Goal: Task Accomplishment & Management: Manage account settings

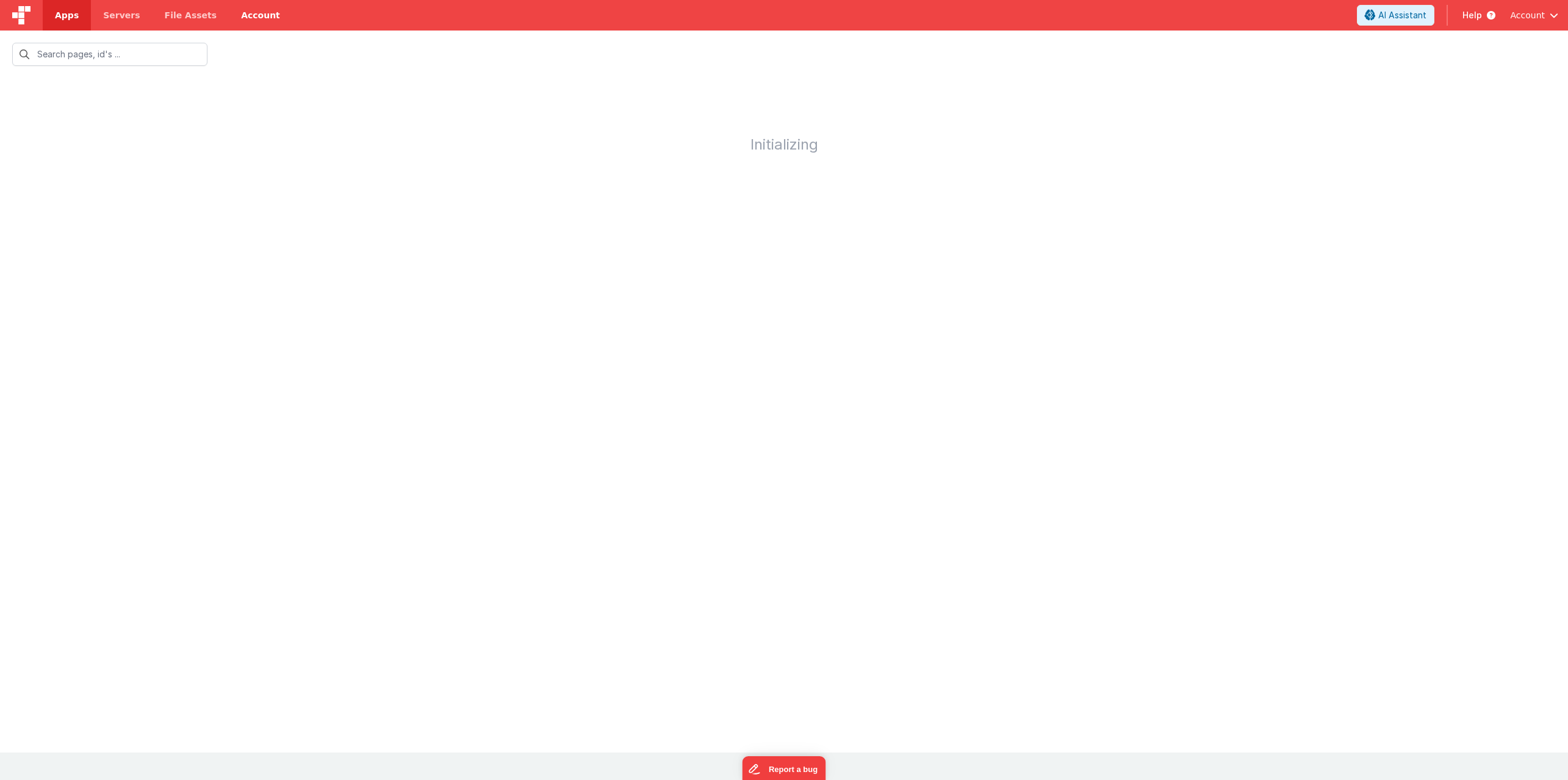
click at [236, 15] on link "Account" at bounding box center [260, 15] width 64 height 31
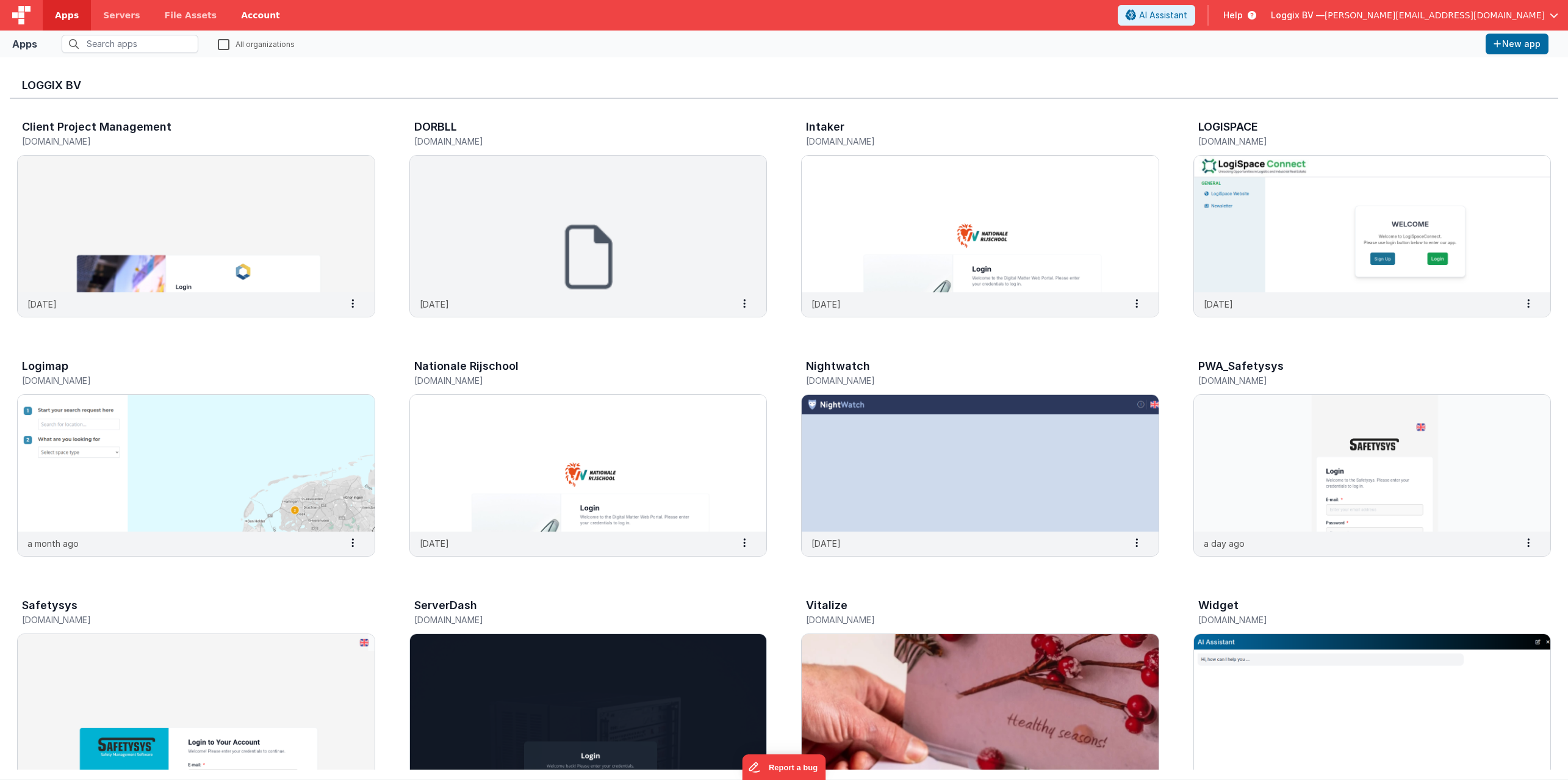
click at [247, 17] on link "Account" at bounding box center [260, 15] width 64 height 31
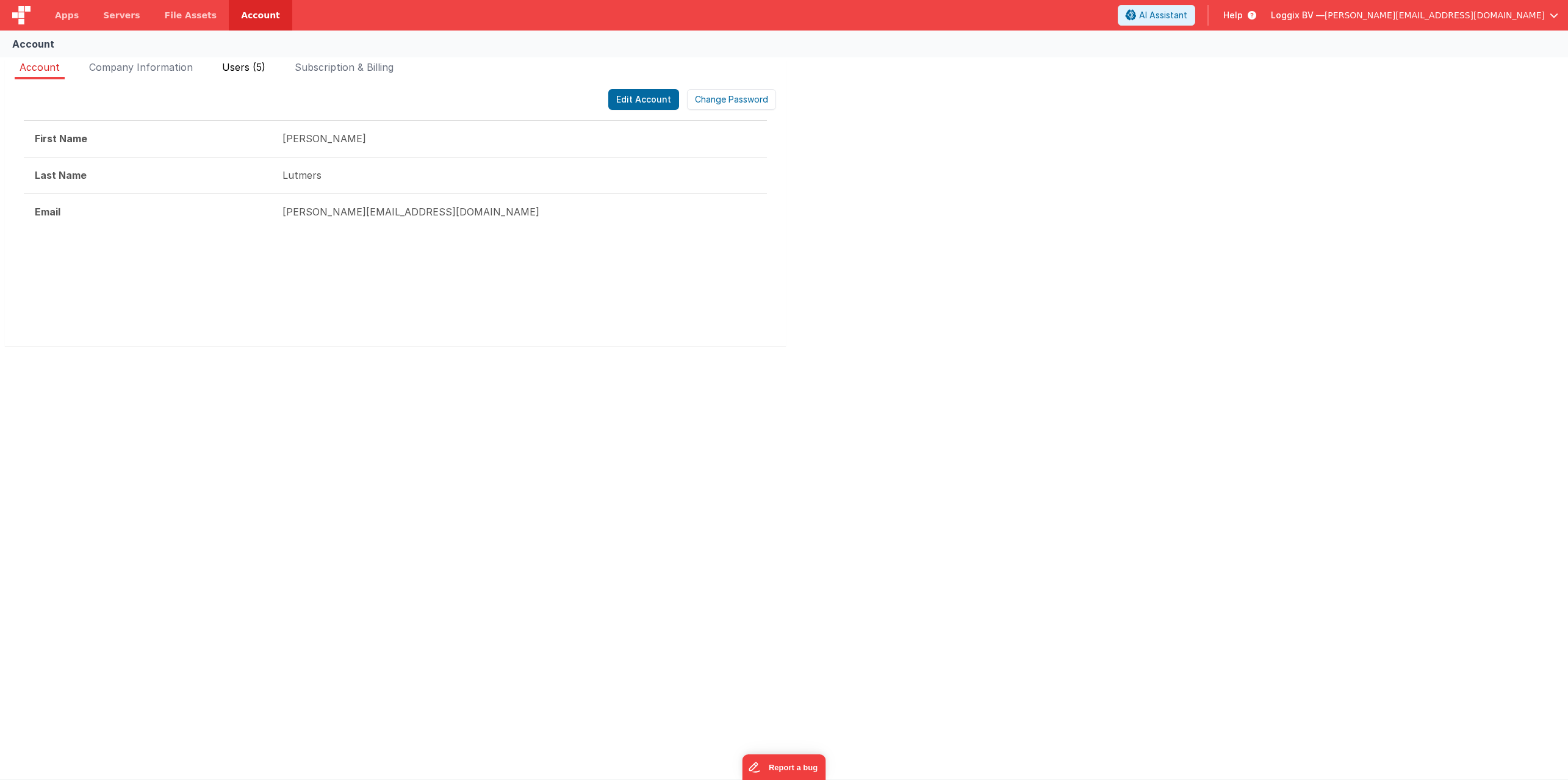
click at [235, 70] on span "Users (5)" at bounding box center [244, 67] width 43 height 12
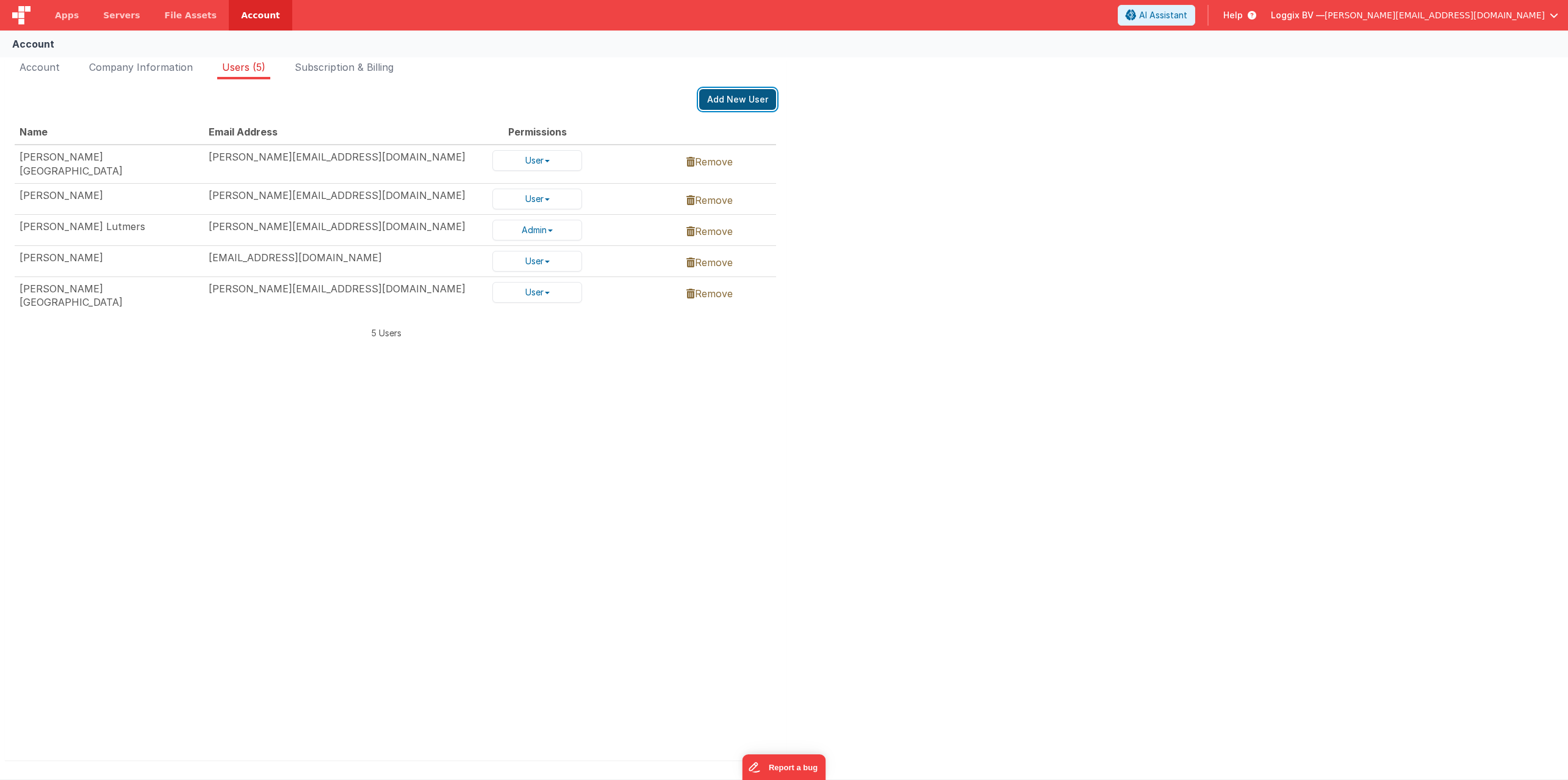
click at [740, 104] on button "Add New User" at bounding box center [738, 99] width 77 height 21
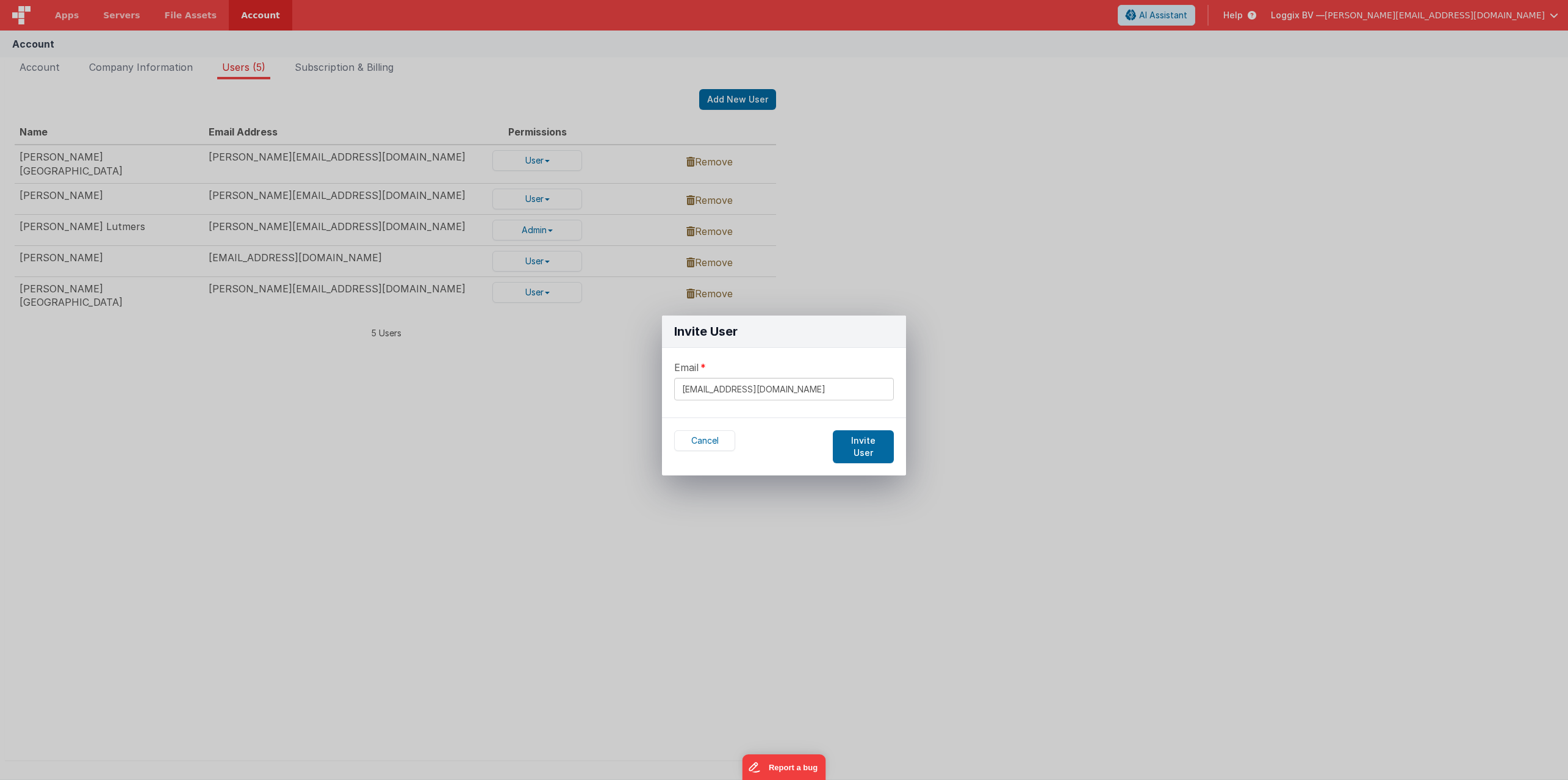
type input "[EMAIL_ADDRESS][DOMAIN_NAME]"
click at [863, 440] on button "Invite User" at bounding box center [863, 447] width 61 height 33
